Goal: Information Seeking & Learning: Learn about a topic

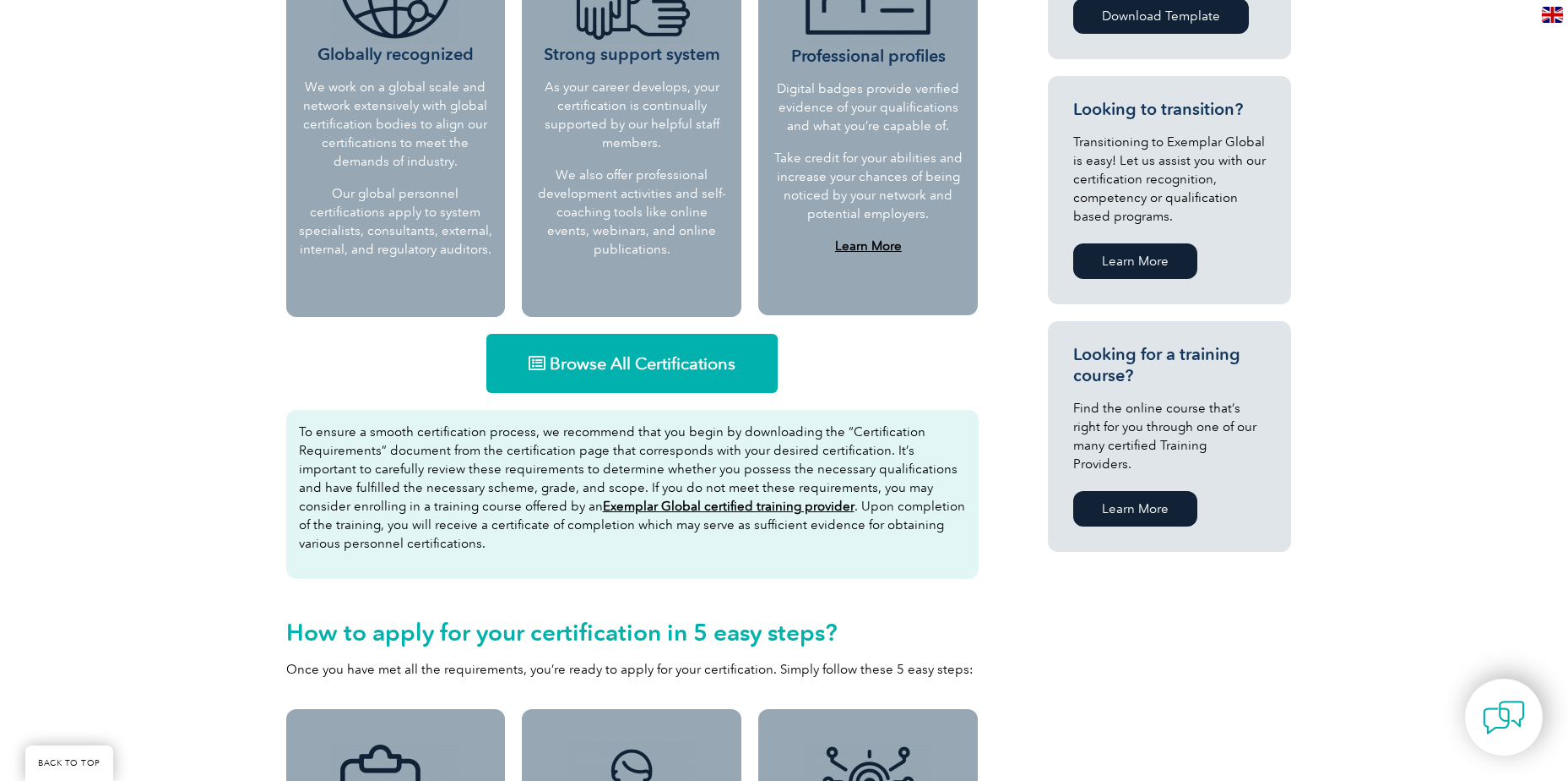
scroll to position [845, 0]
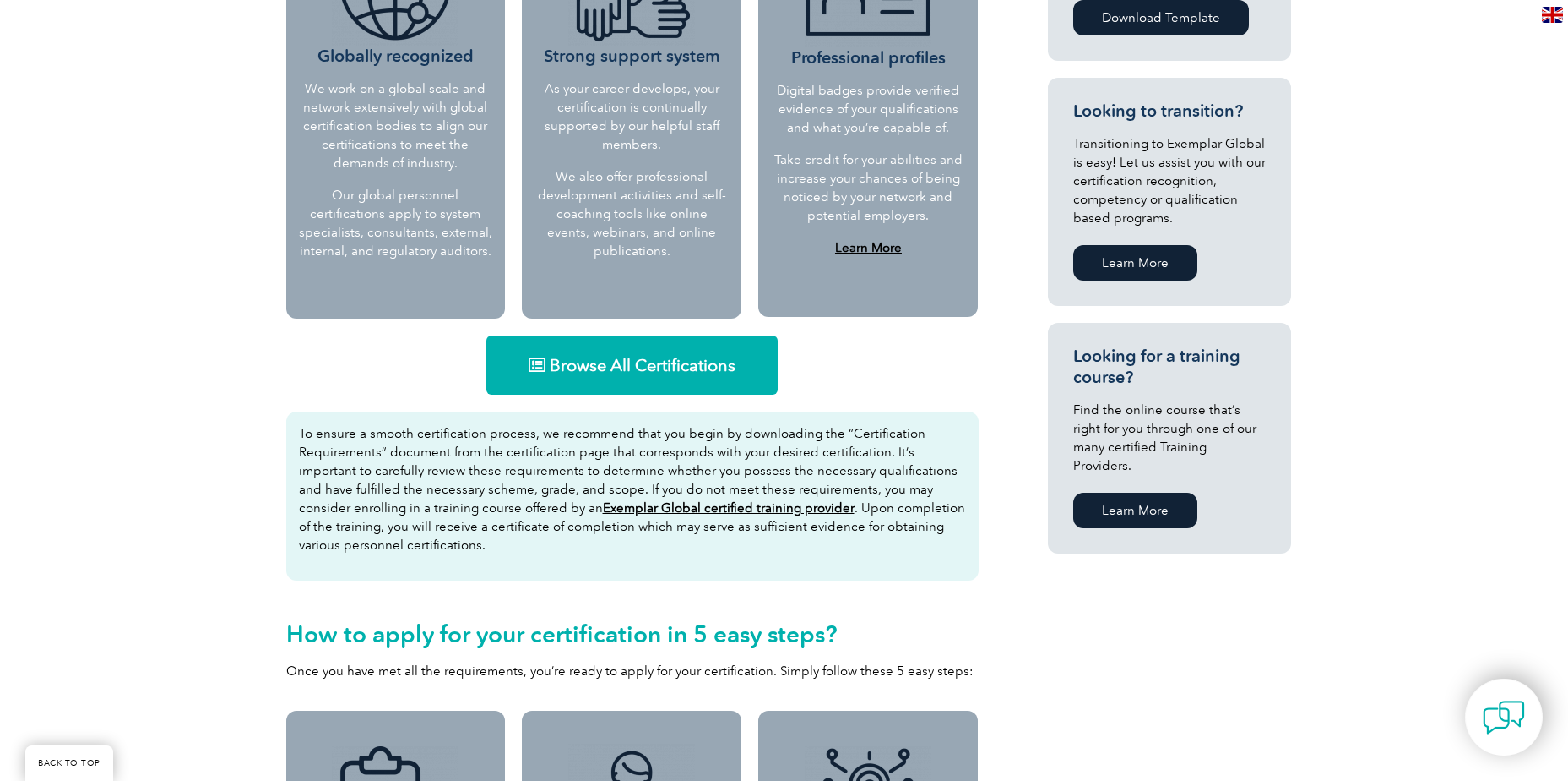
click at [688, 365] on span "Browse All Certifications" at bounding box center [642, 365] width 186 height 17
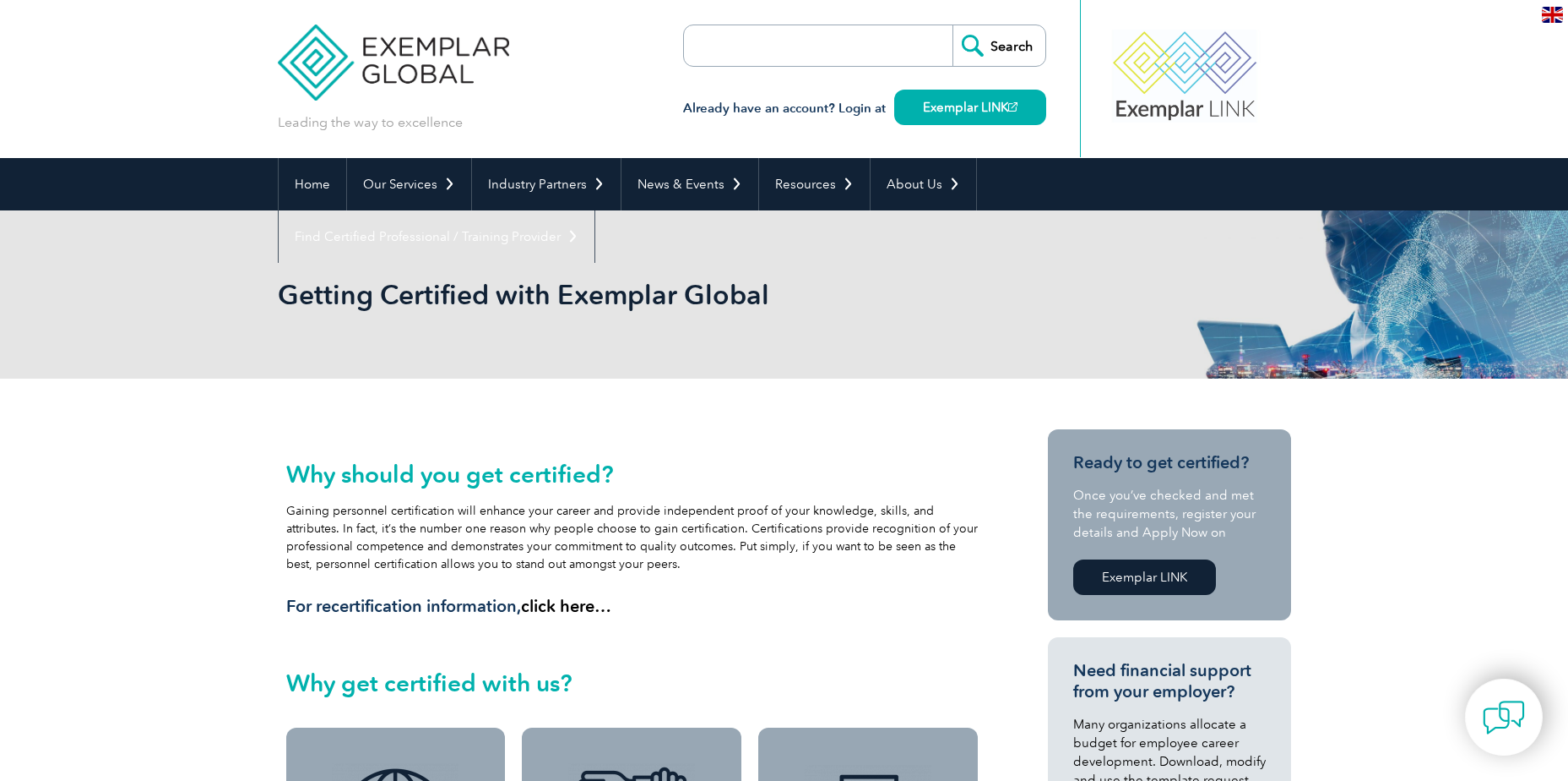
scroll to position [0, 0]
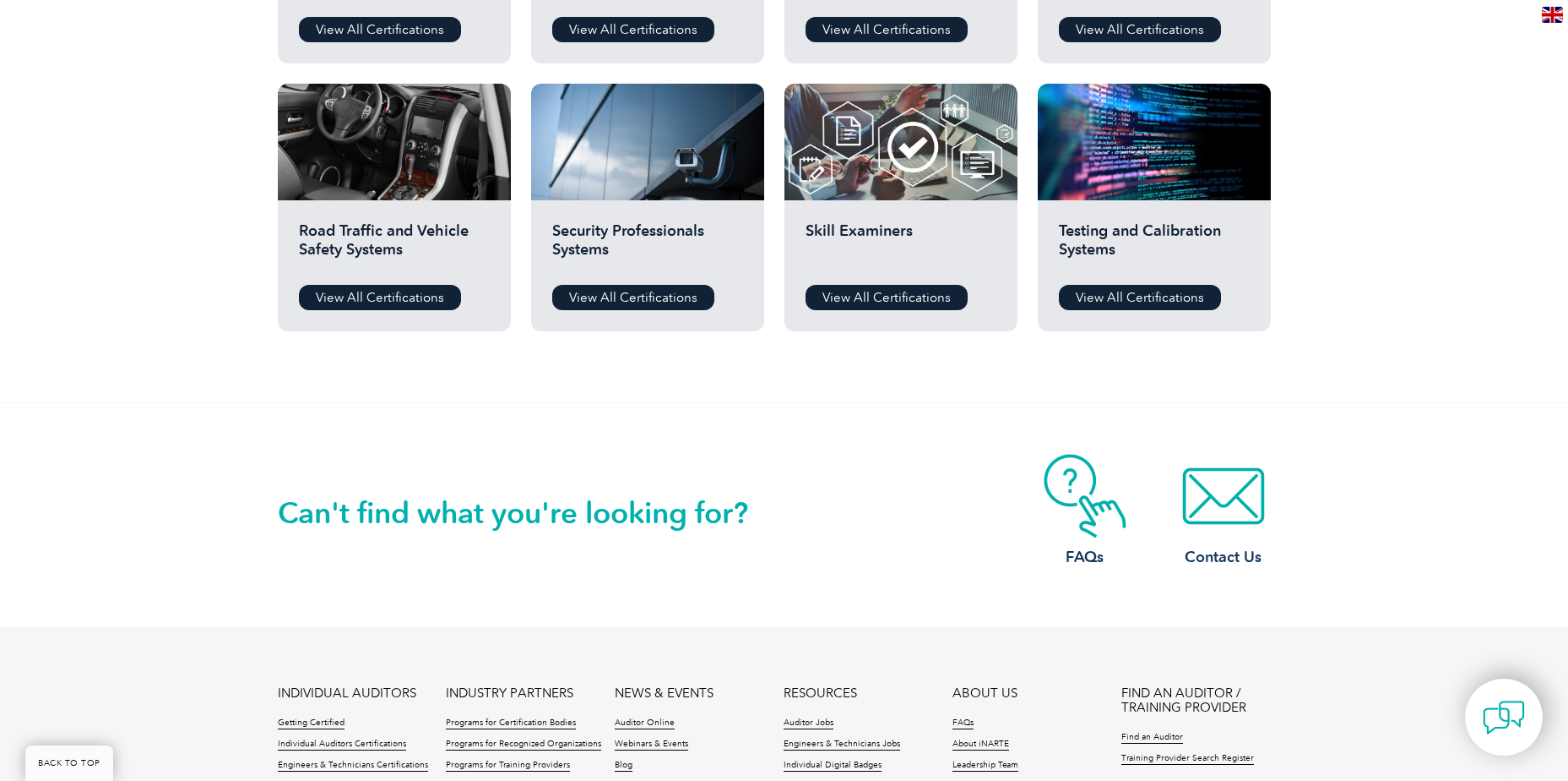
scroll to position [1014, 0]
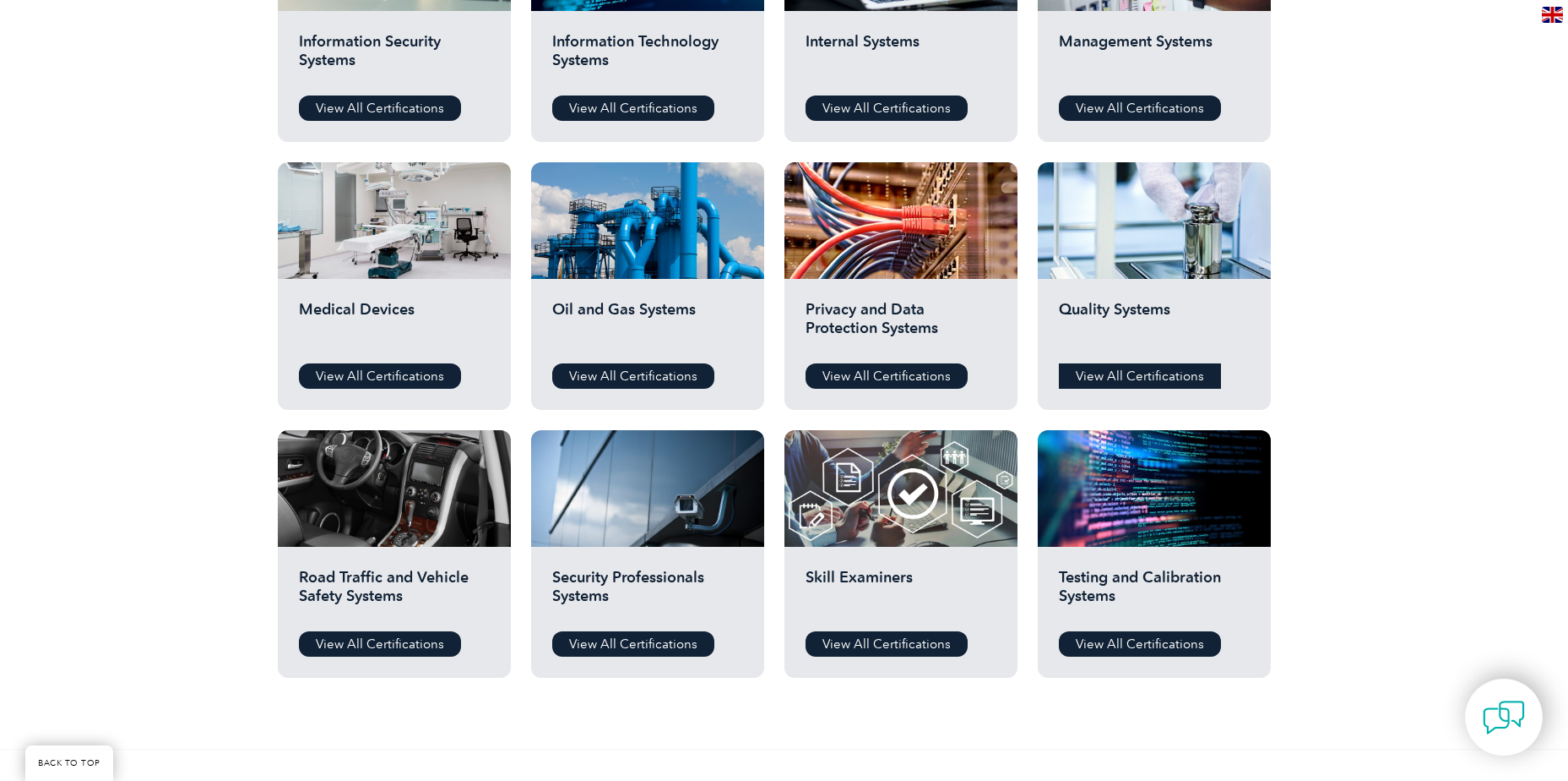
click at [1183, 365] on link "View All Certifications" at bounding box center [1139, 377] width 162 height 26
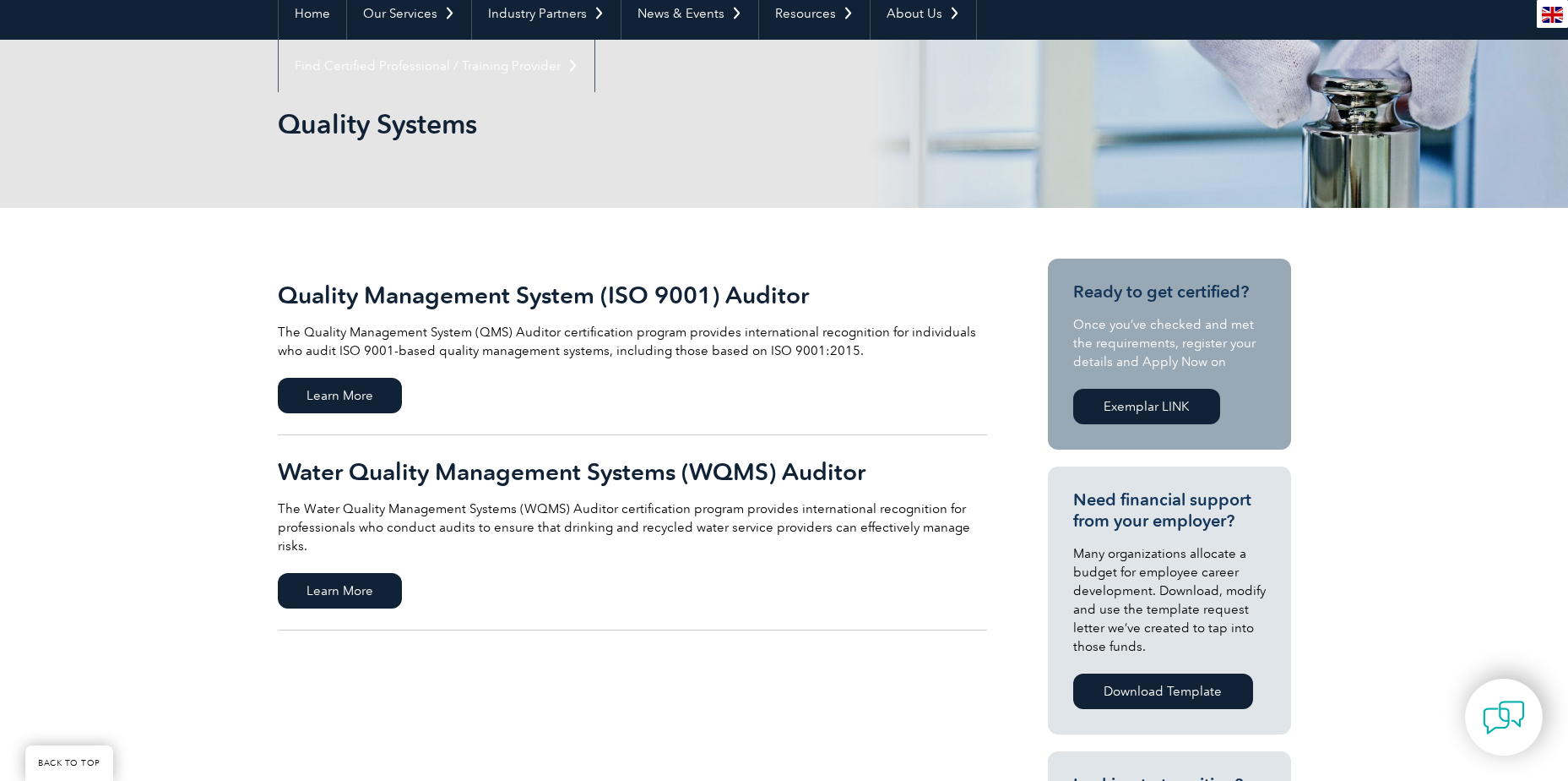
scroll to position [169, 0]
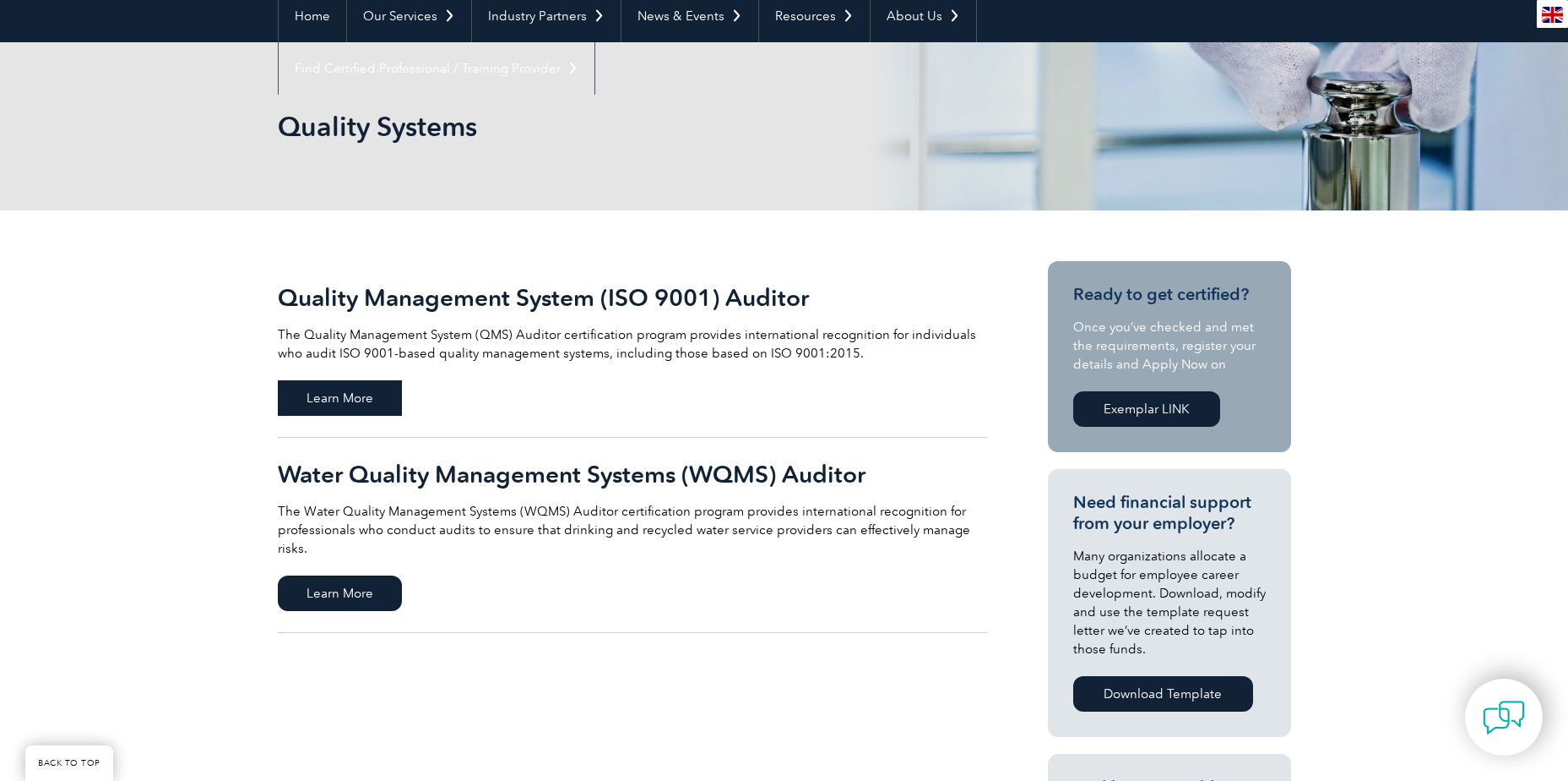
click at [355, 399] on span "Learn More" at bounding box center [340, 398] width 124 height 36
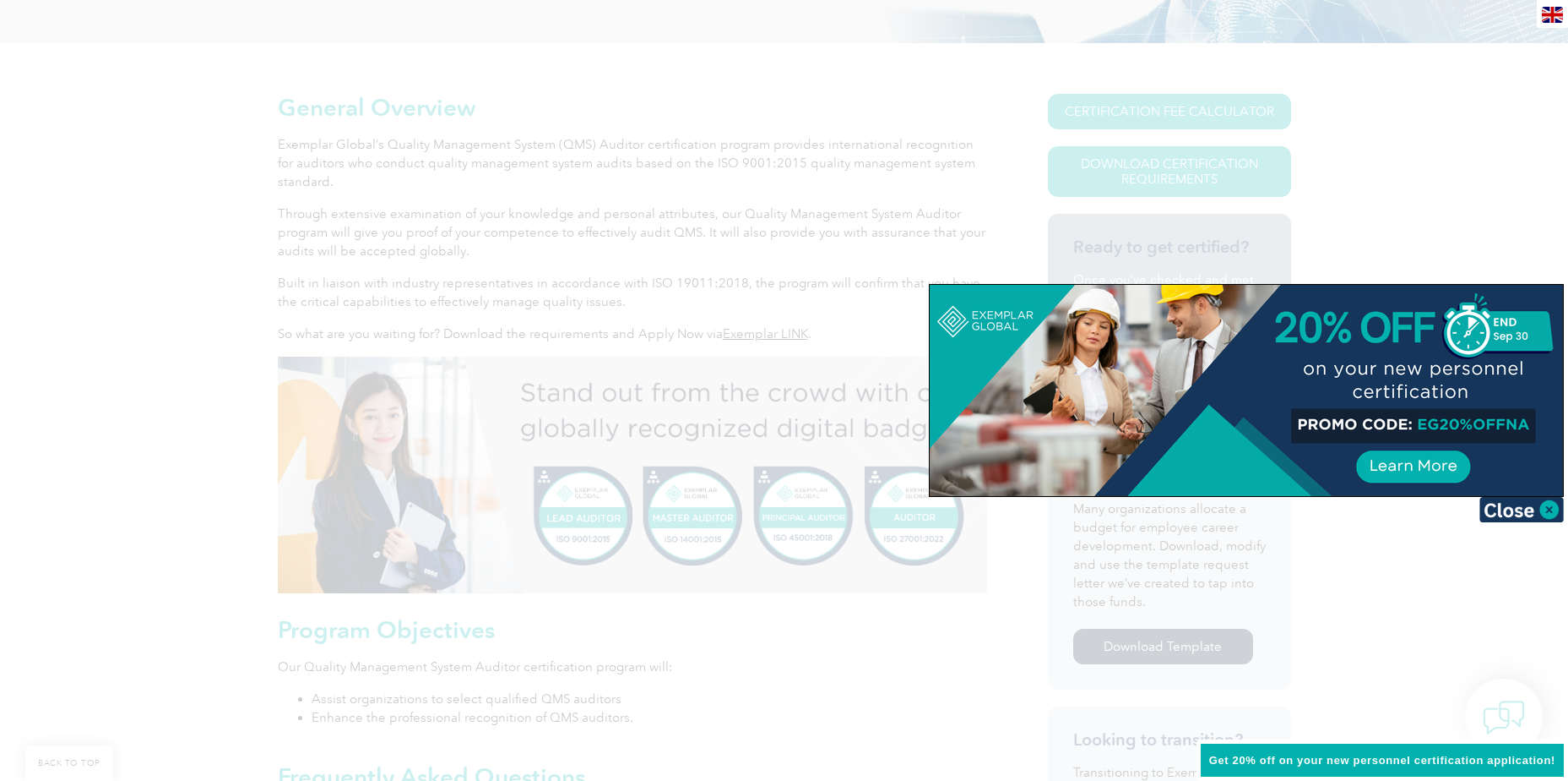
scroll to position [338, 0]
click at [1543, 509] on img at bounding box center [1521, 510] width 84 height 26
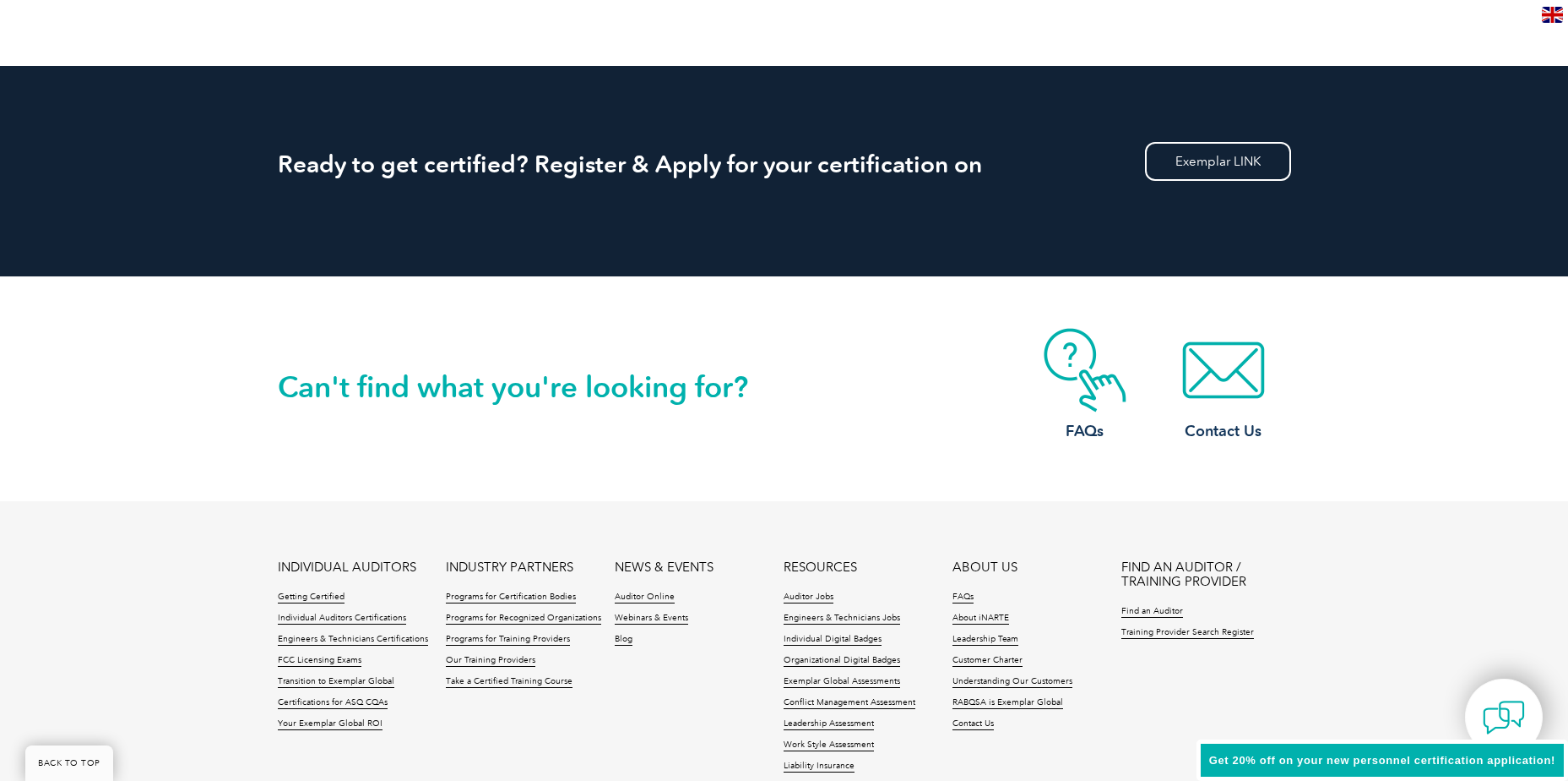
scroll to position [2293, 0]
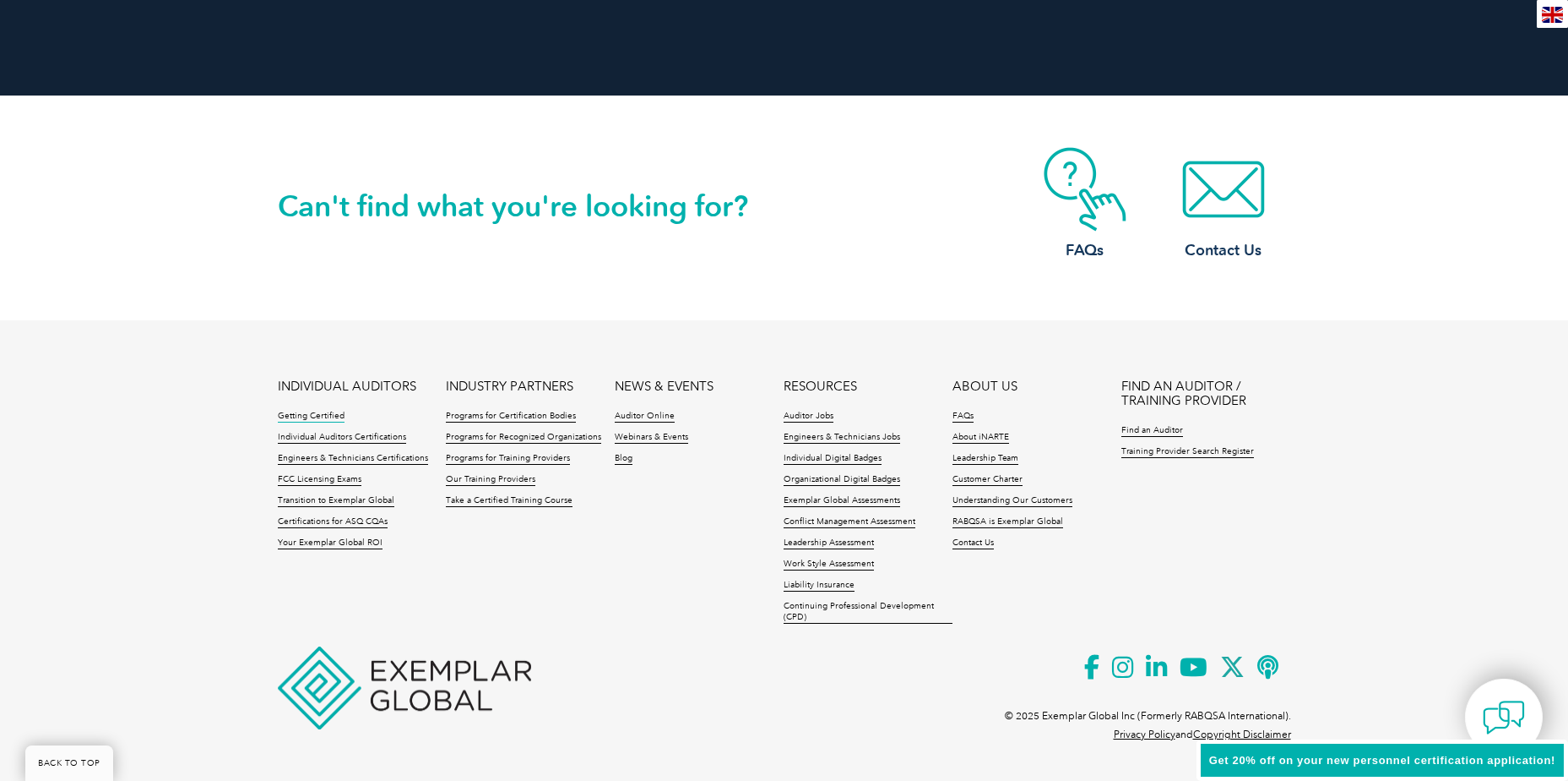
click at [304, 414] on link "Getting Certified" at bounding box center [311, 416] width 67 height 12
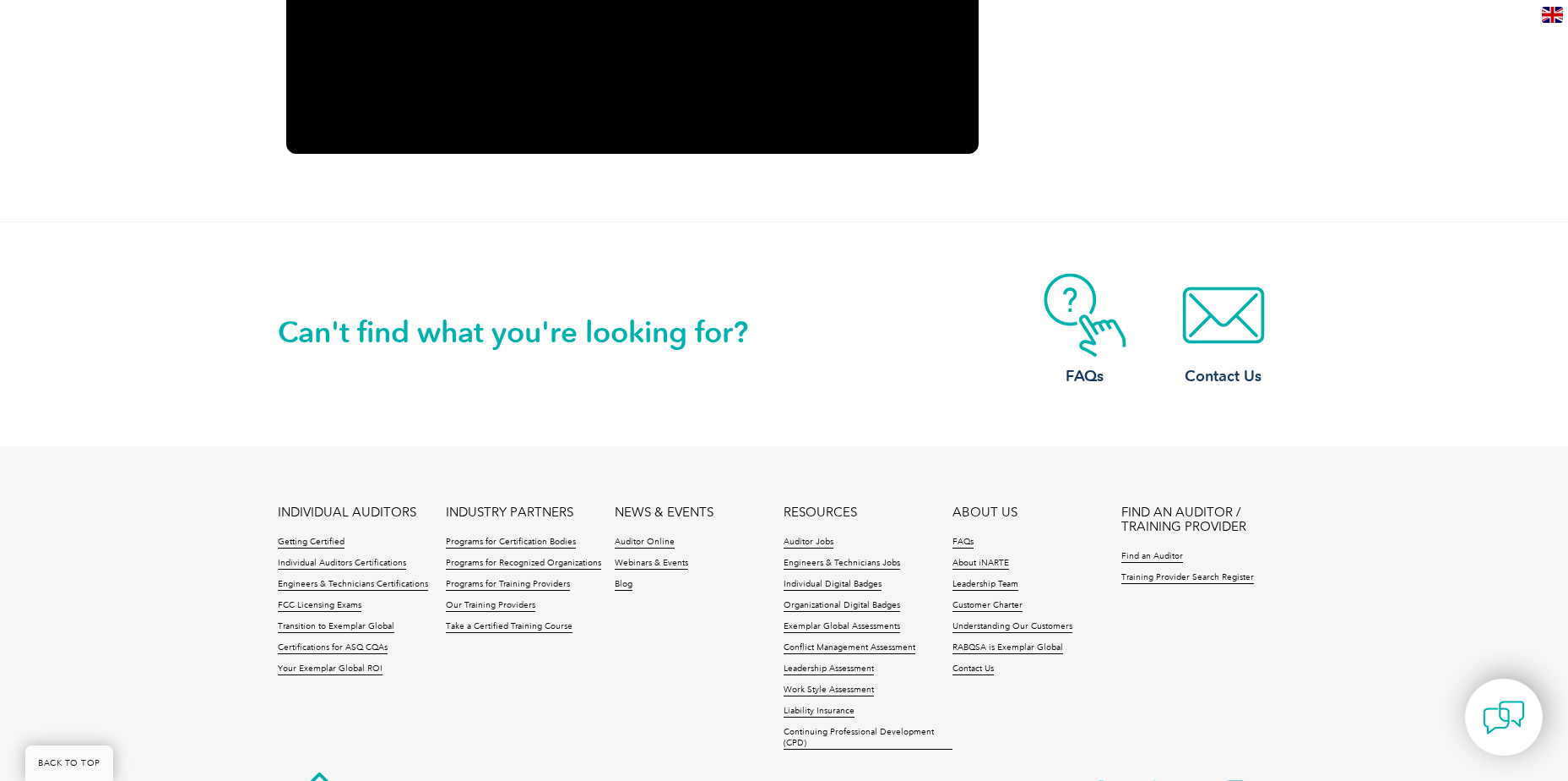
scroll to position [2588, 0]
